Goal: Information Seeking & Learning: Find contact information

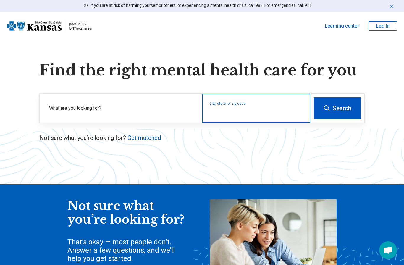
click at [255, 112] on input "City, state, or zip code" at bounding box center [257, 112] width 94 height 7
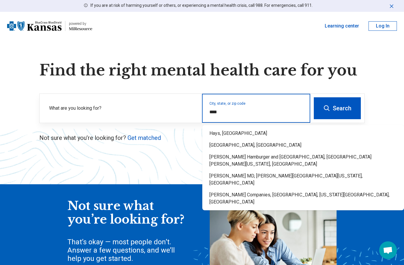
type input "********"
click at [232, 131] on div "Find the right mental health care for you What are you looking for? City, state…" at bounding box center [202, 102] width 345 height 81
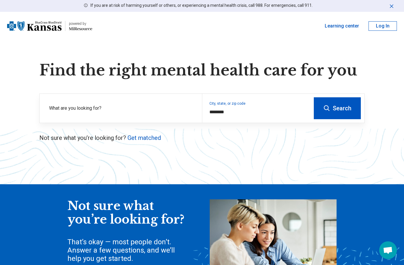
click at [350, 108] on button "Search" at bounding box center [337, 108] width 47 height 22
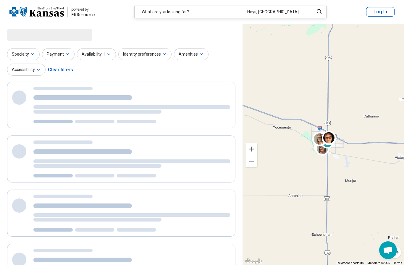
select select "***"
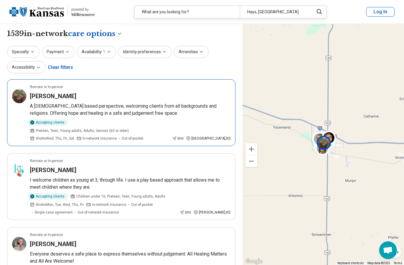
click at [60, 95] on h3 "[PERSON_NAME]" at bounding box center [53, 96] width 46 height 8
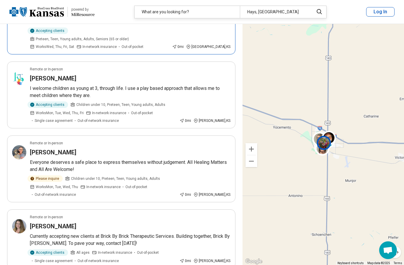
scroll to position [91, 0]
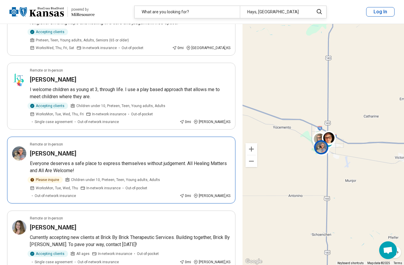
click at [57, 160] on p "Everyone deserves a safe place to express themselves without judgement. All Hea…" at bounding box center [130, 167] width 201 height 14
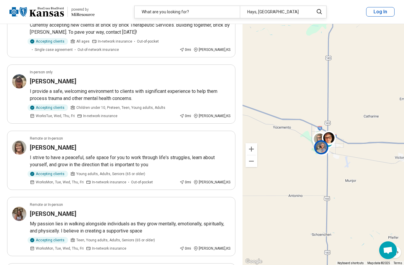
scroll to position [305, 0]
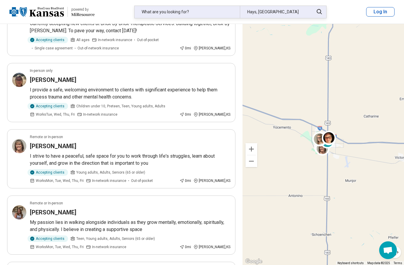
click at [206, 16] on div "What are you looking for?" at bounding box center [187, 12] width 105 height 12
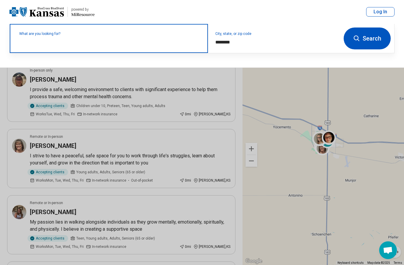
click at [162, 42] on input "text" at bounding box center [110, 41] width 182 height 7
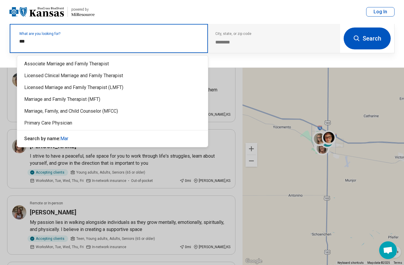
type input "****"
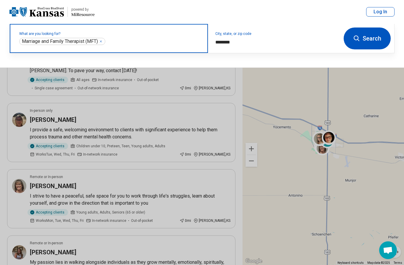
scroll to position [264, 0]
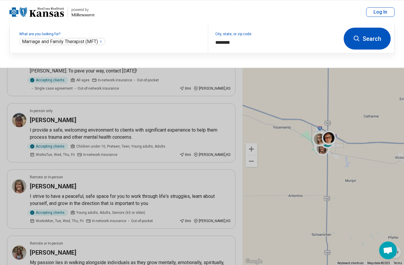
click at [373, 42] on button "Search" at bounding box center [367, 39] width 47 height 22
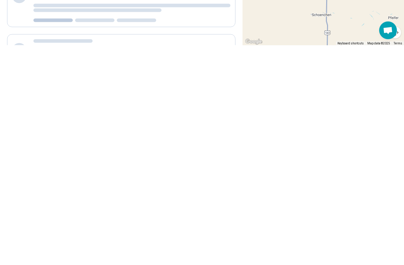
scroll to position [0, 0]
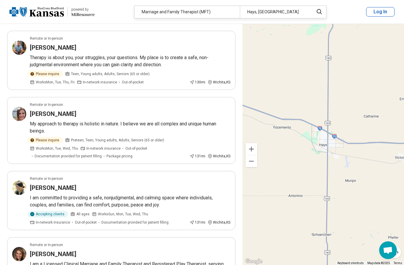
scroll to position [442, 0]
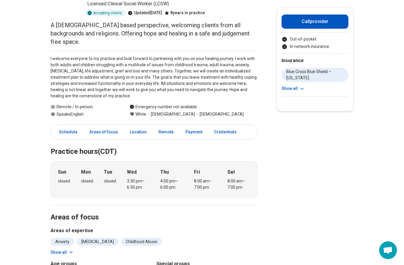
scroll to position [81, 0]
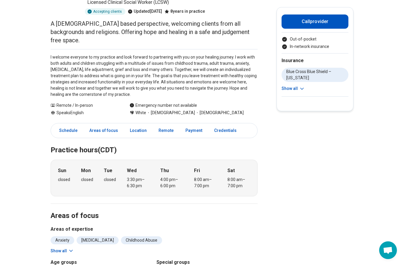
click at [73, 248] on icon at bounding box center [71, 251] width 6 height 6
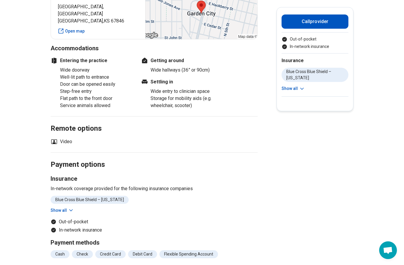
scroll to position [447, 0]
